Goal: Transaction & Acquisition: Purchase product/service

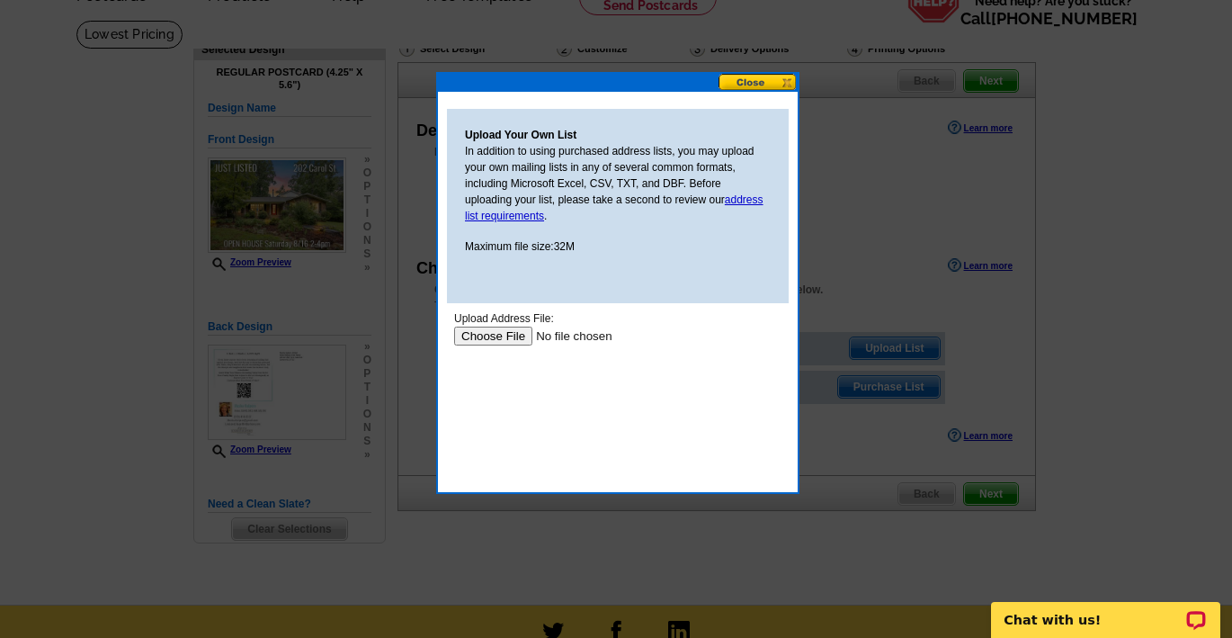
click at [500, 344] on input "file" at bounding box center [568, 335] width 228 height 19
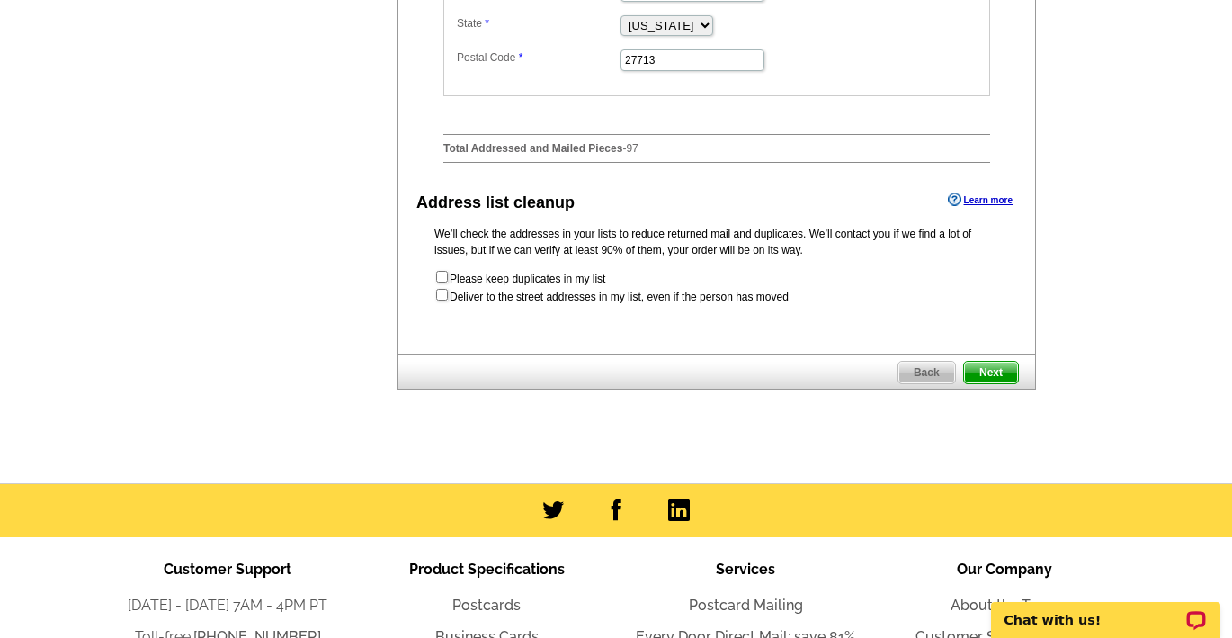
scroll to position [835, 0]
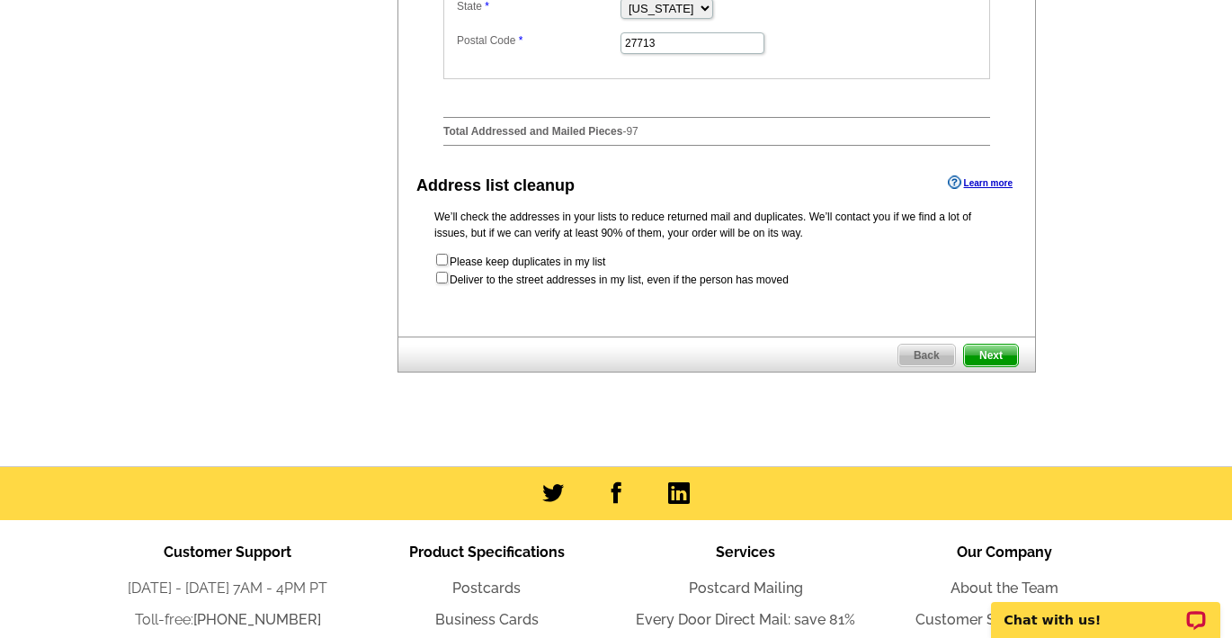
click at [989, 362] on span "Next" at bounding box center [991, 355] width 54 height 22
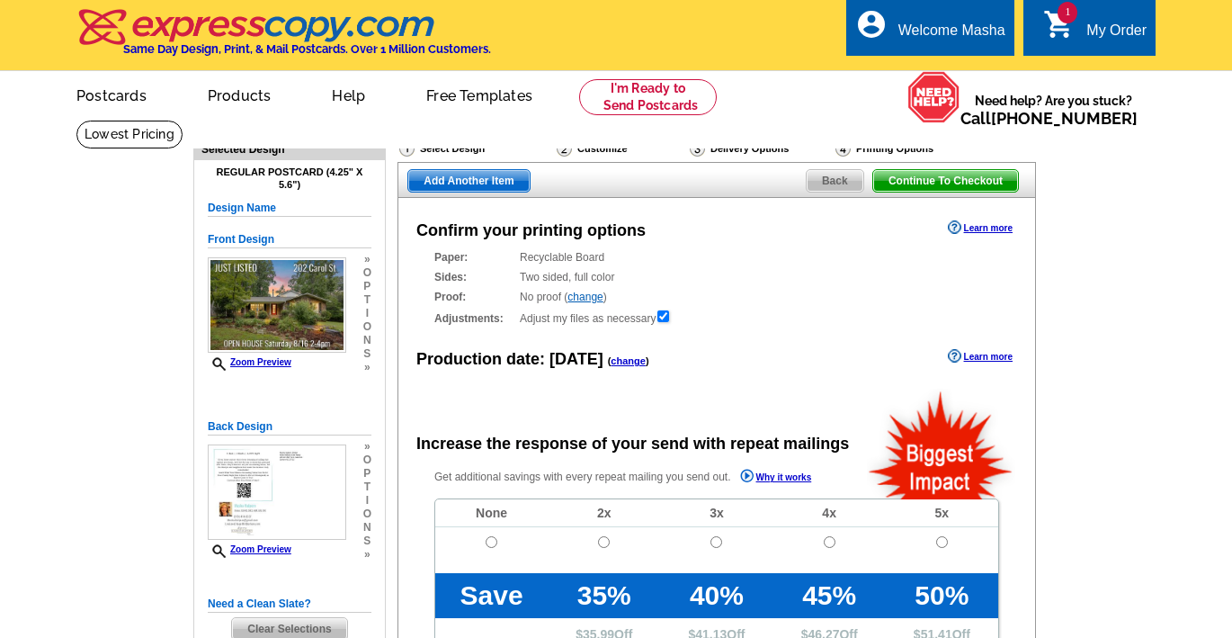
radio input "false"
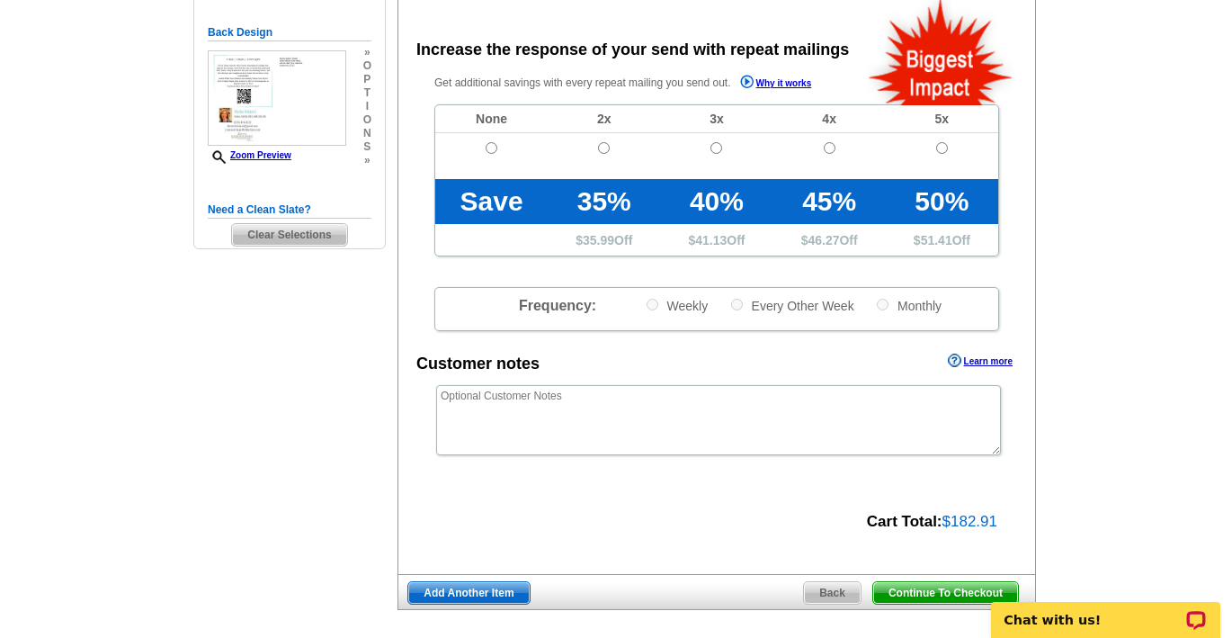
scroll to position [400, 0]
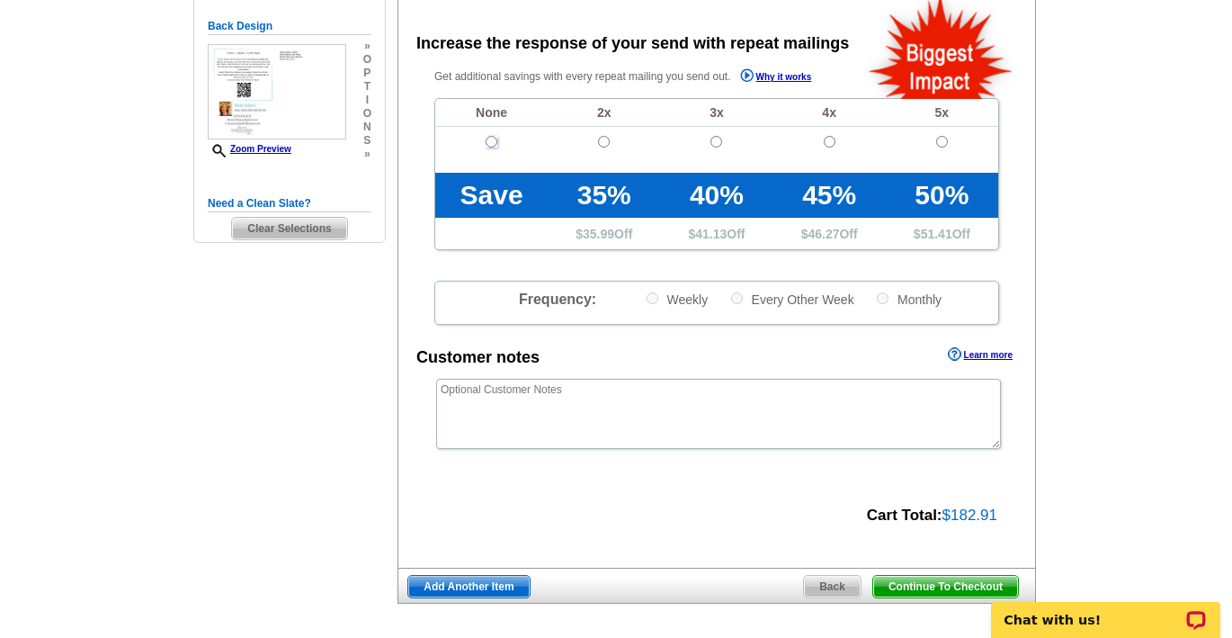
click at [490, 144] on input "radio" at bounding box center [492, 142] width 12 height 12
radio input "true"
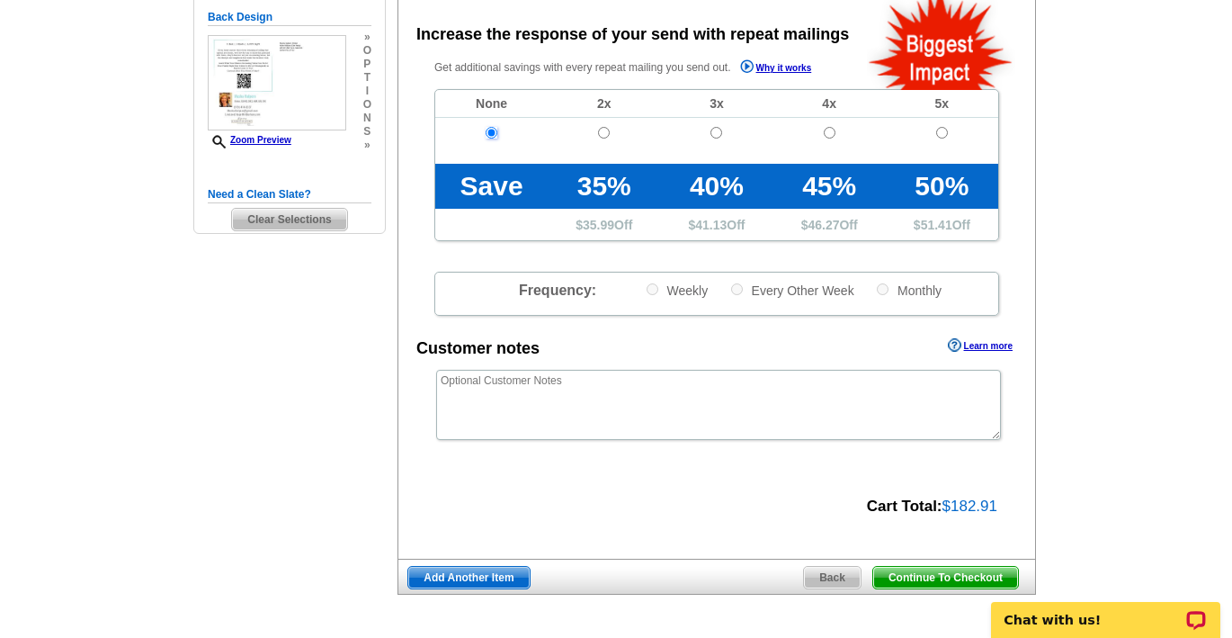
scroll to position [427, 0]
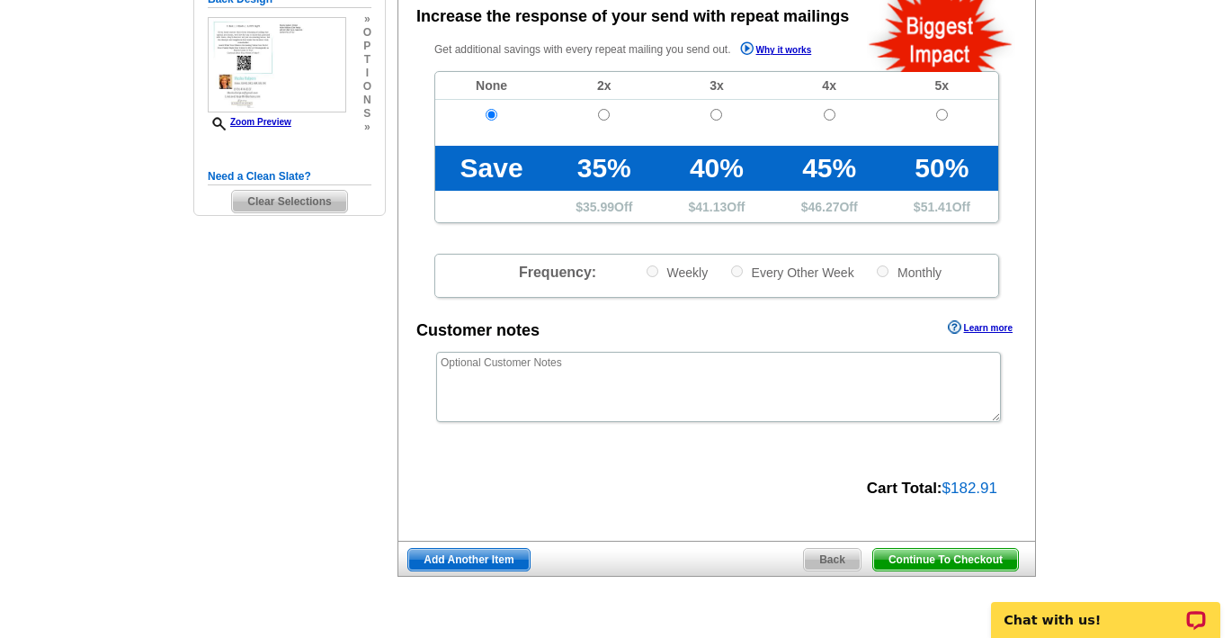
click at [930, 556] on span "Continue To Checkout" at bounding box center [945, 560] width 145 height 22
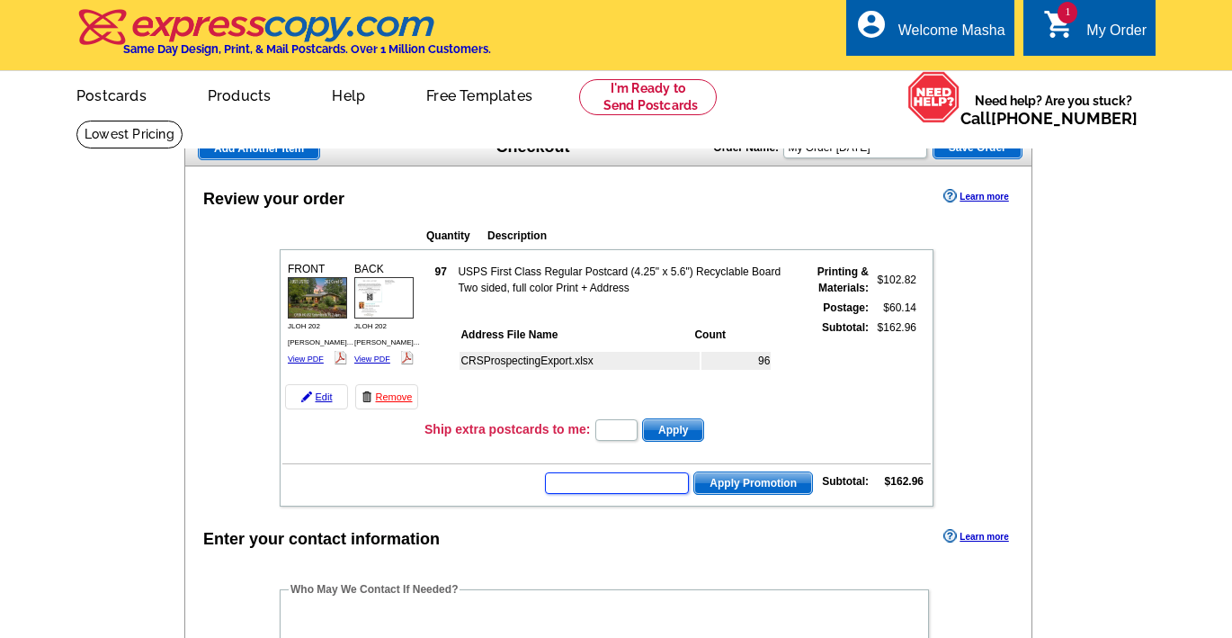
click at [633, 486] on input "text" at bounding box center [617, 483] width 144 height 22
click at [595, 481] on input "text" at bounding box center [617, 483] width 144 height 22
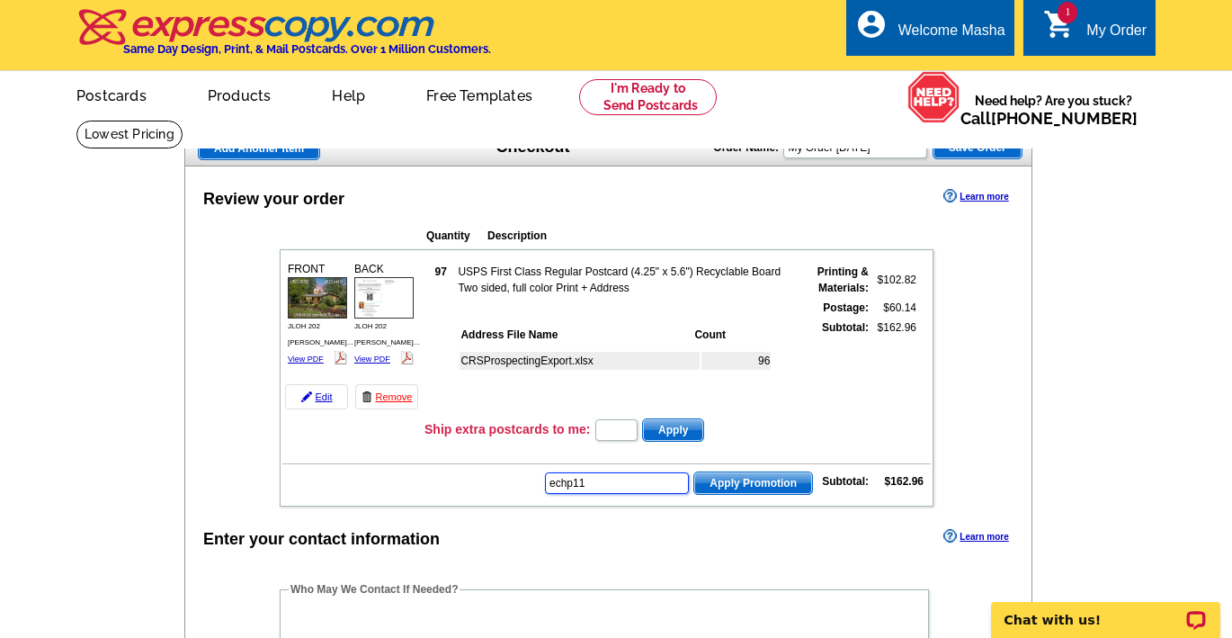
type input "echp11"
click at [736, 486] on span "Apply Promotion" at bounding box center [753, 483] width 118 height 22
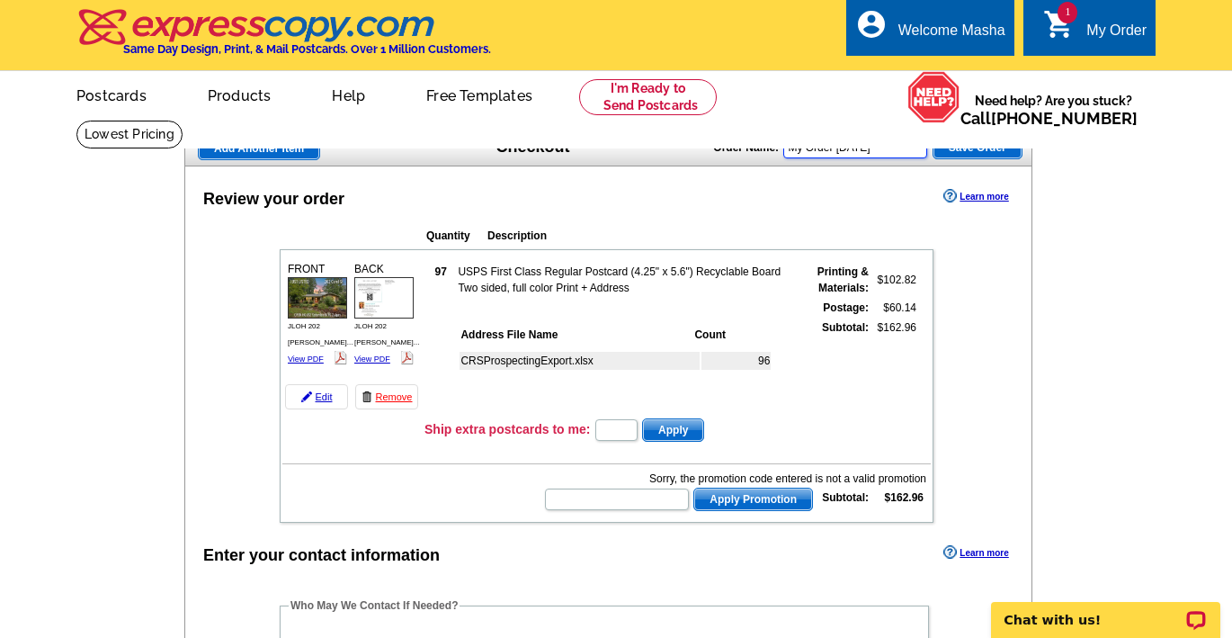
drag, startPoint x: 915, startPoint y: 146, endPoint x: 786, endPoint y: 146, distance: 128.6
click at [786, 146] on div "Order Name: My Order [DATE] Save Order" at bounding box center [867, 145] width 308 height 29
type input "[STREET_ADDRESS][GEOGRAPHIC_DATA][PERSON_NAME]"
click at [985, 150] on span "Save Order" at bounding box center [977, 148] width 88 height 22
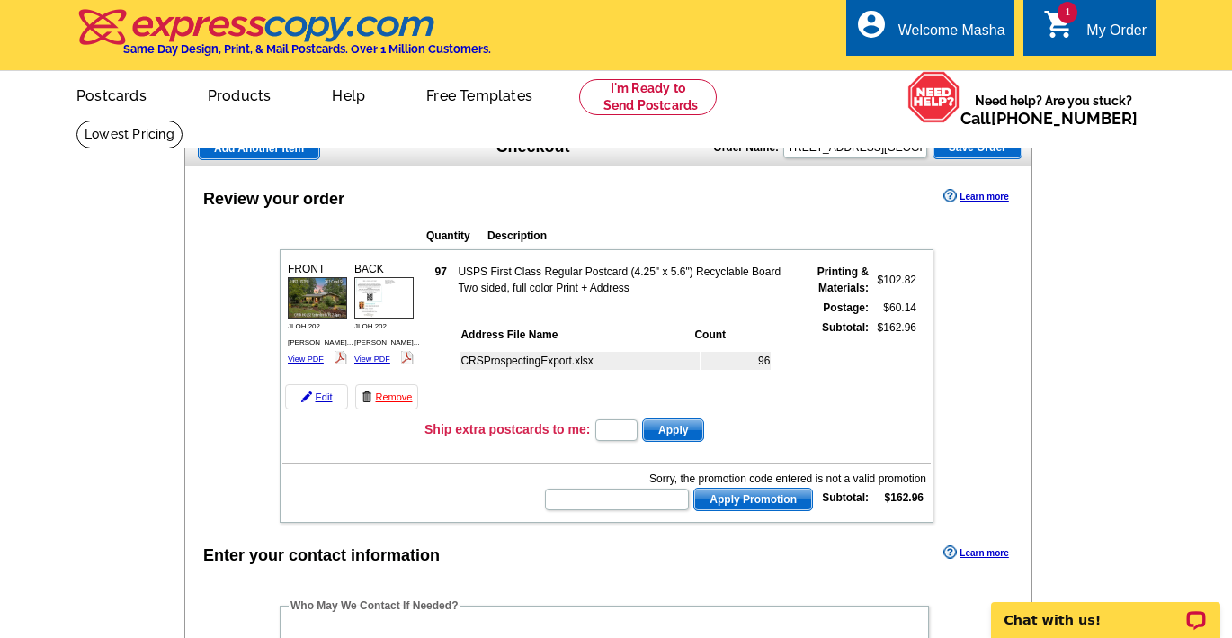
scroll to position [0, 0]
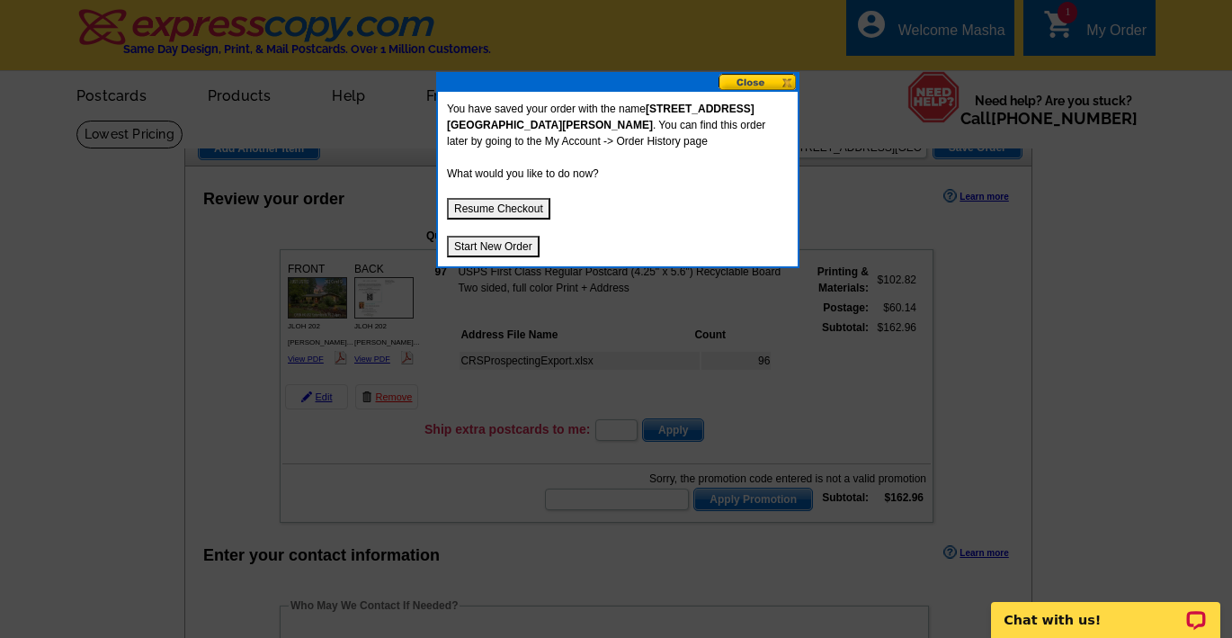
click at [510, 207] on button "Resume Checkout" at bounding box center [498, 209] width 103 height 22
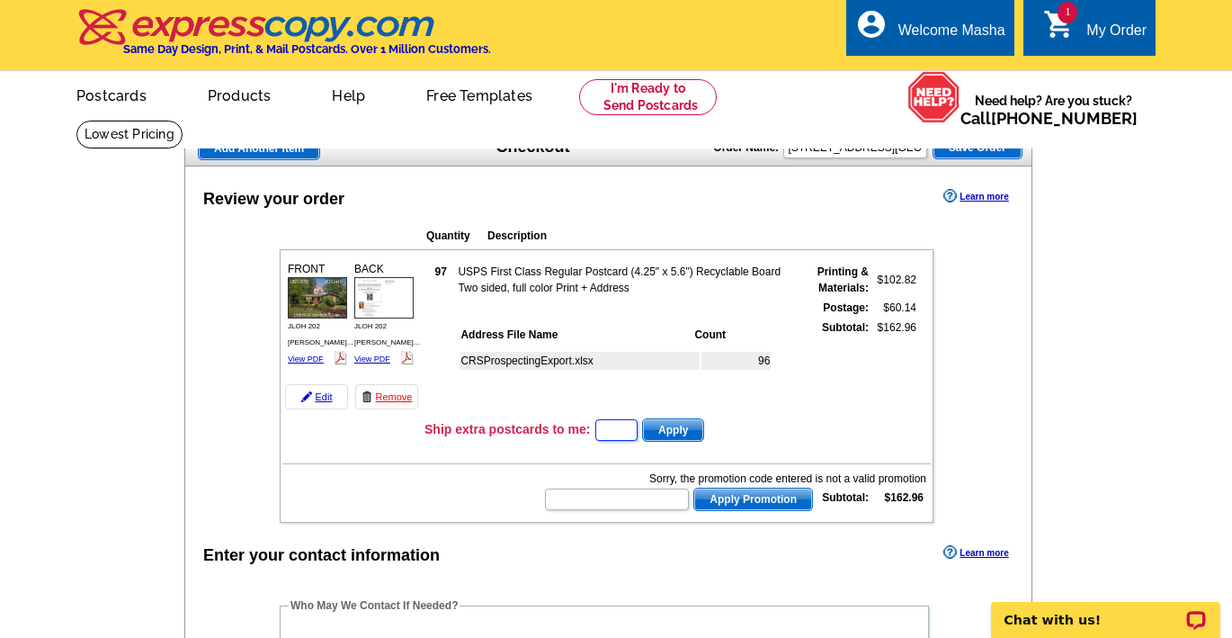
click at [617, 430] on input "text" at bounding box center [616, 430] width 42 height 22
click at [790, 431] on td "Ship extra postcards to me: Apply" at bounding box center [677, 429] width 507 height 27
click at [938, 476] on div "Quantity Description FRONT 97 $102.82" at bounding box center [606, 370] width 724 height 305
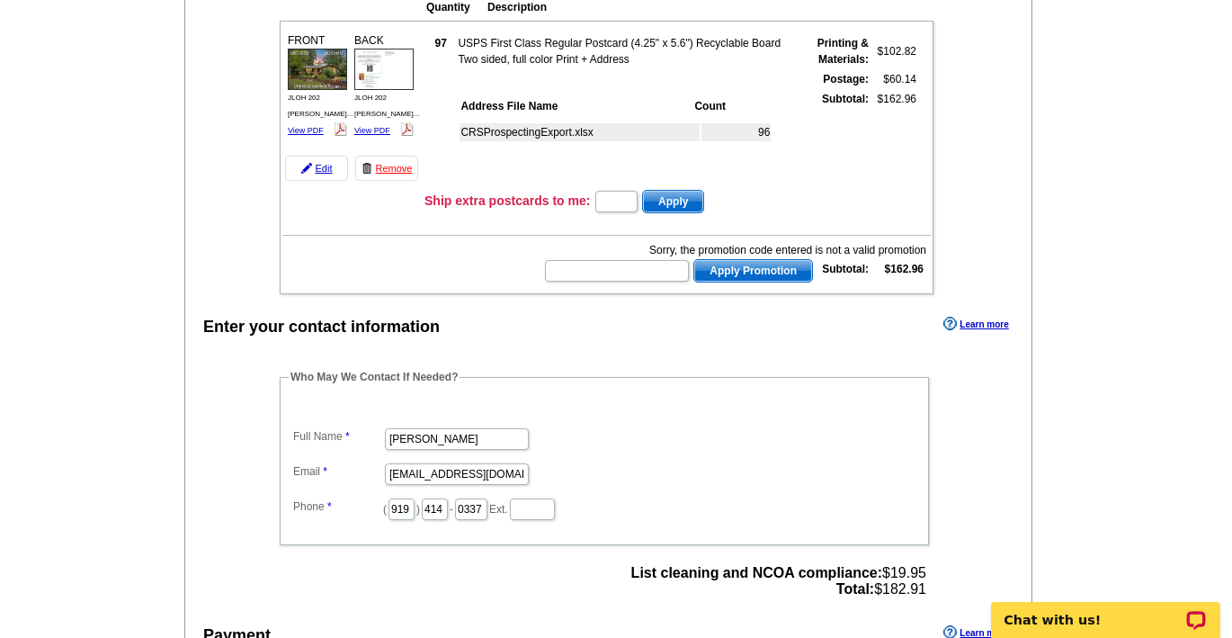
scroll to position [220, 0]
